Goal: Find specific page/section: Find specific page/section

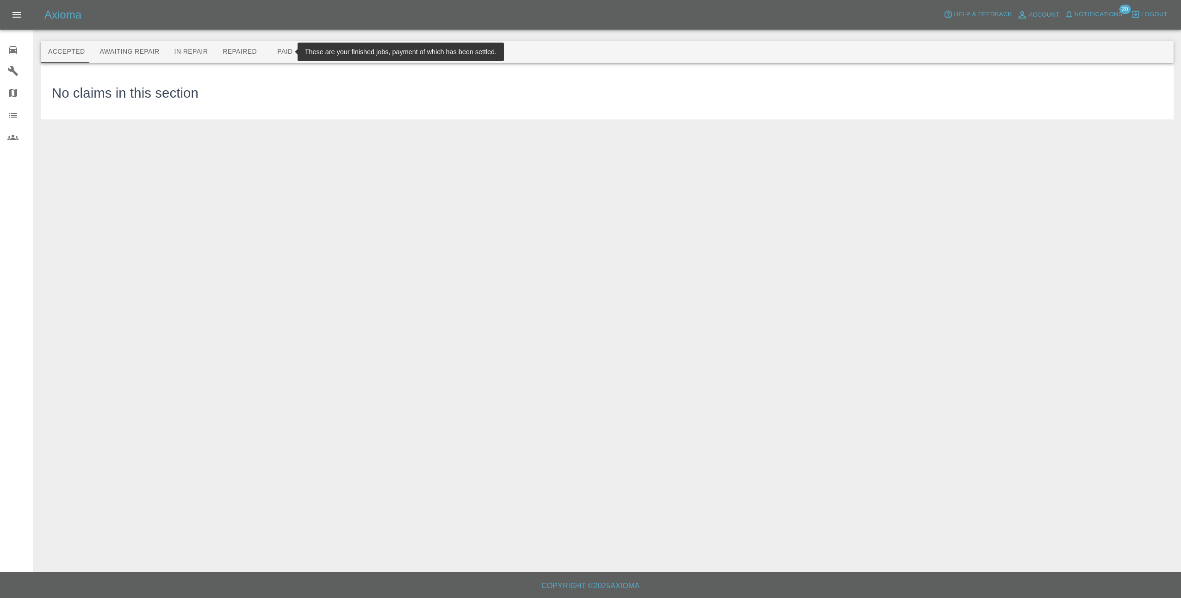
click at [270, 48] on button "Paid" at bounding box center [285, 52] width 42 height 22
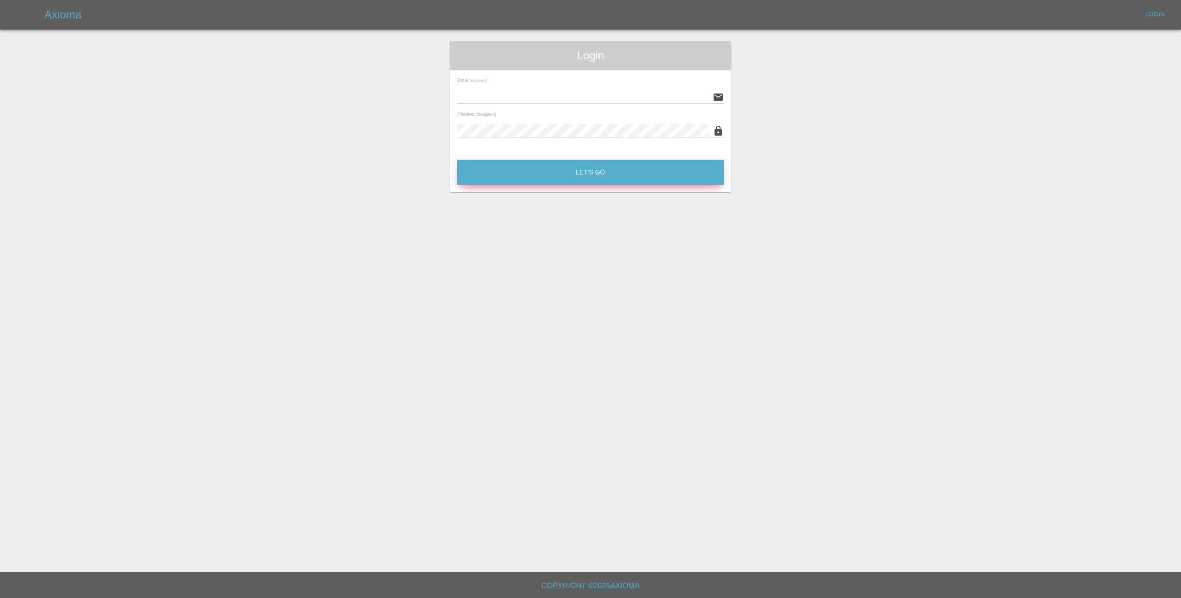
type input "[EMAIL_ADDRESS][DOMAIN_NAME]"
click at [610, 167] on button "Let's Go" at bounding box center [590, 172] width 266 height 25
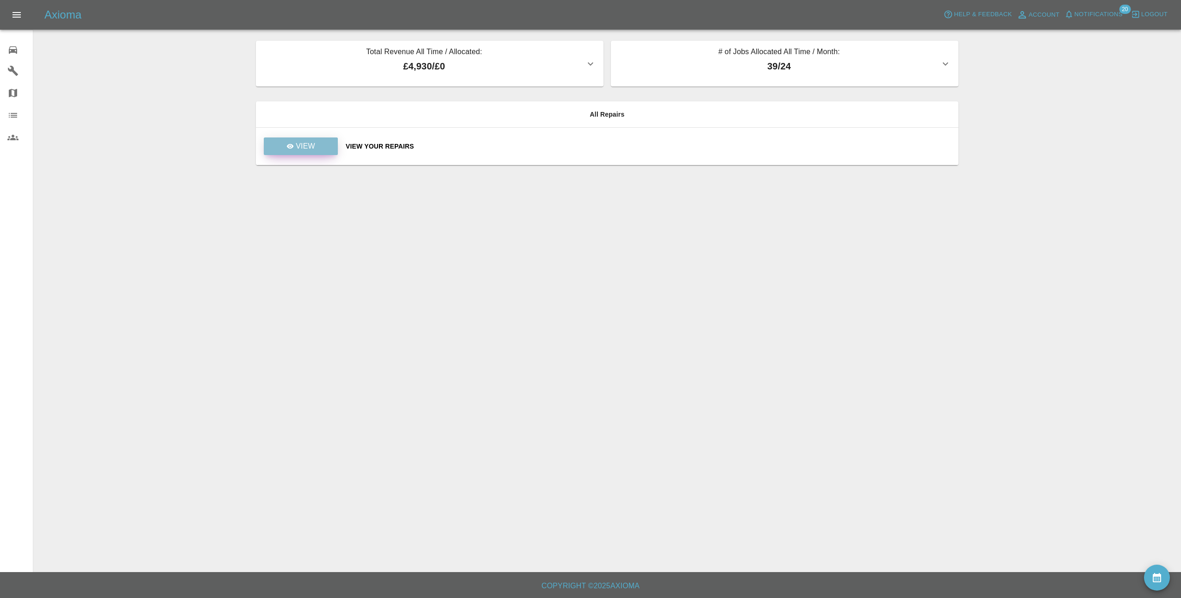
click at [314, 143] on p "View" at bounding box center [305, 146] width 19 height 11
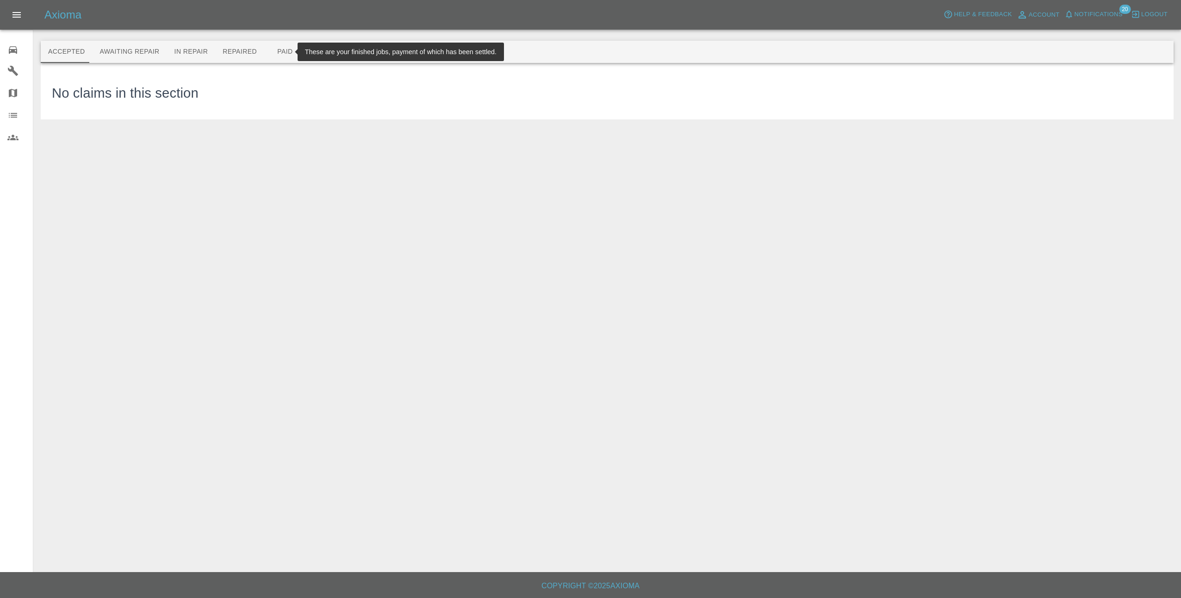
click at [278, 53] on button "Paid" at bounding box center [285, 52] width 42 height 22
